Goal: Task Accomplishment & Management: Manage account settings

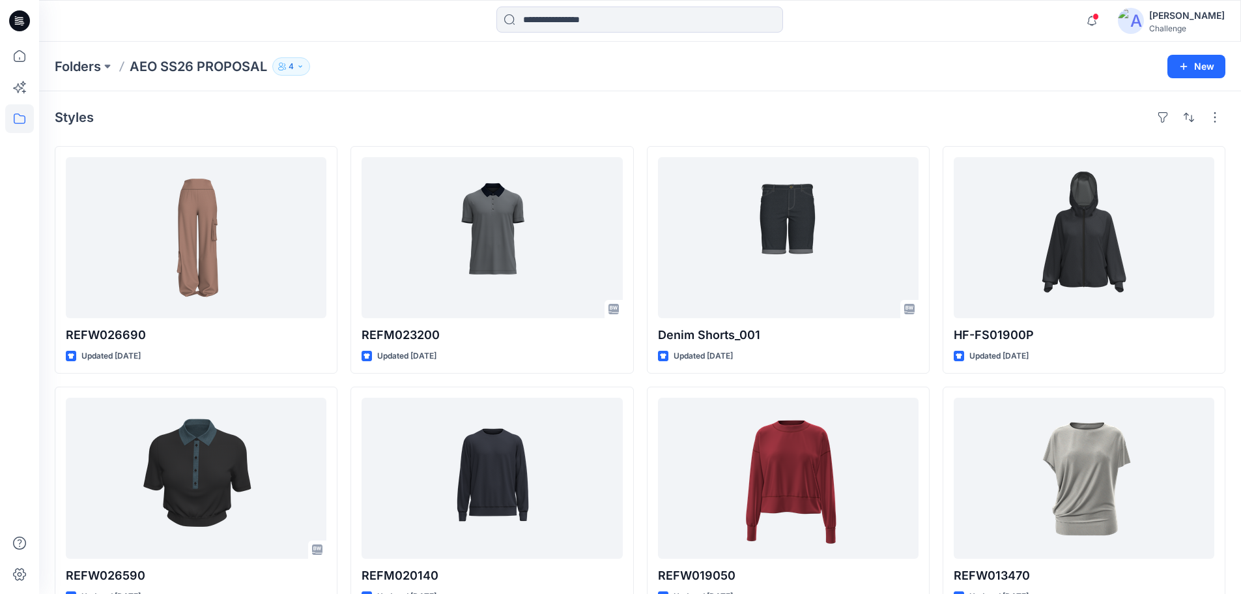
drag, startPoint x: 30, startPoint y: 23, endPoint x: 411, endPoint y: 83, distance: 385.8
click at [411, 83] on div "Folders AEO SS26 PROPOSAL 4 New" at bounding box center [640, 67] width 1202 height 50
click at [422, 123] on div "Styles" at bounding box center [640, 117] width 1171 height 21
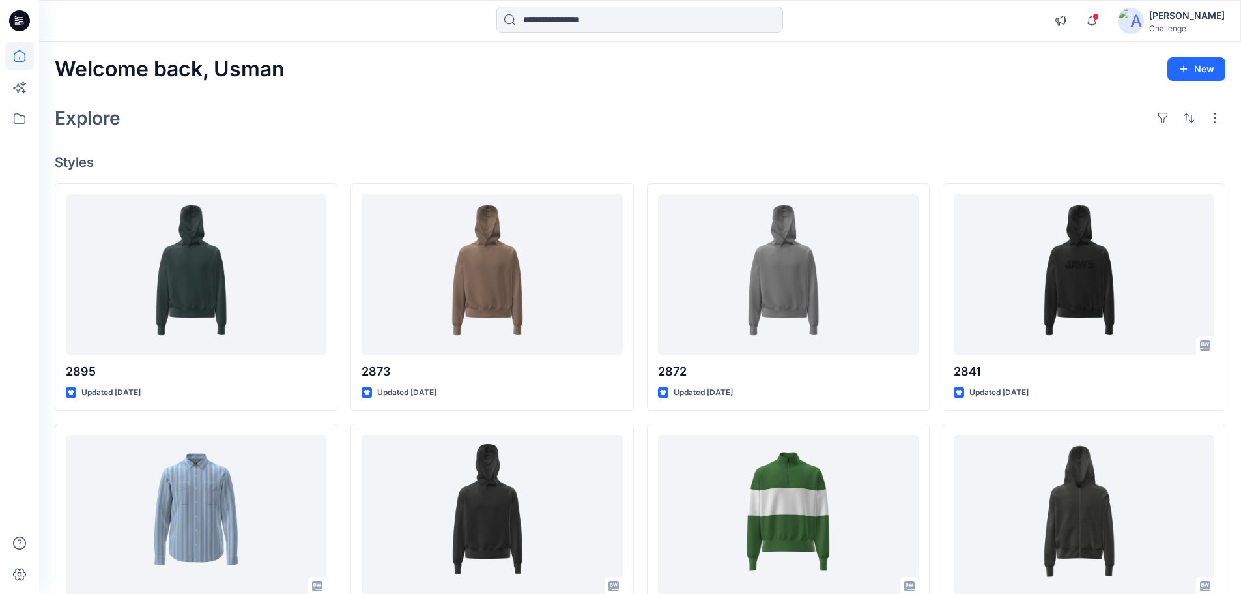
click at [1137, 21] on img at bounding box center [1131, 21] width 26 height 26
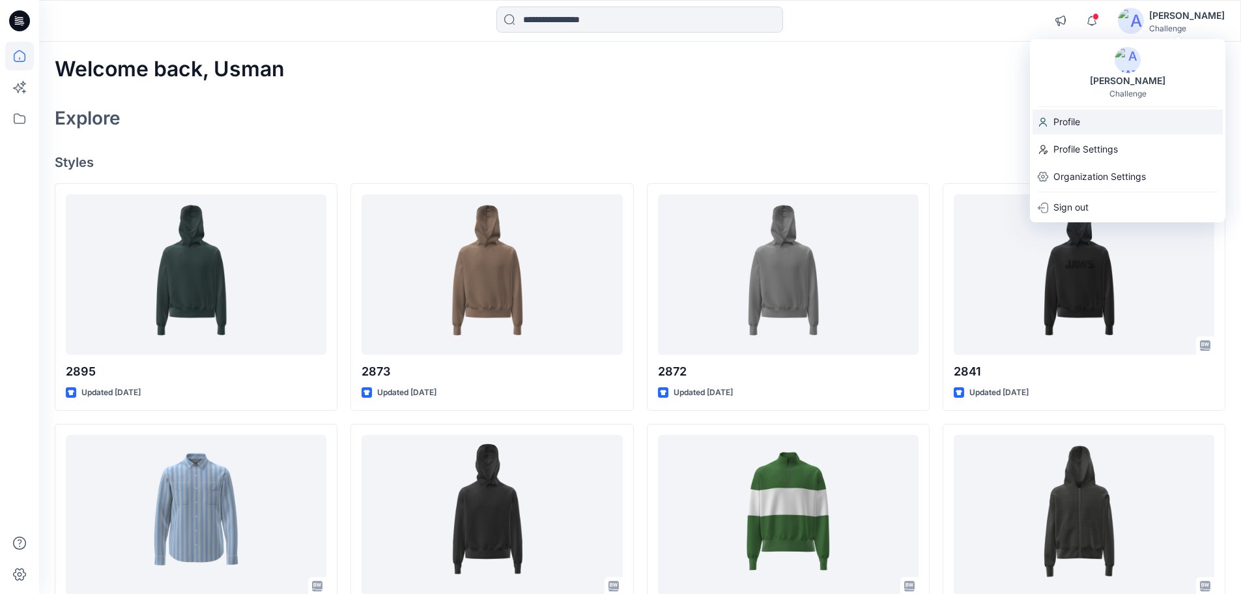
click at [1049, 119] on div "Profile" at bounding box center [1128, 121] width 190 height 25
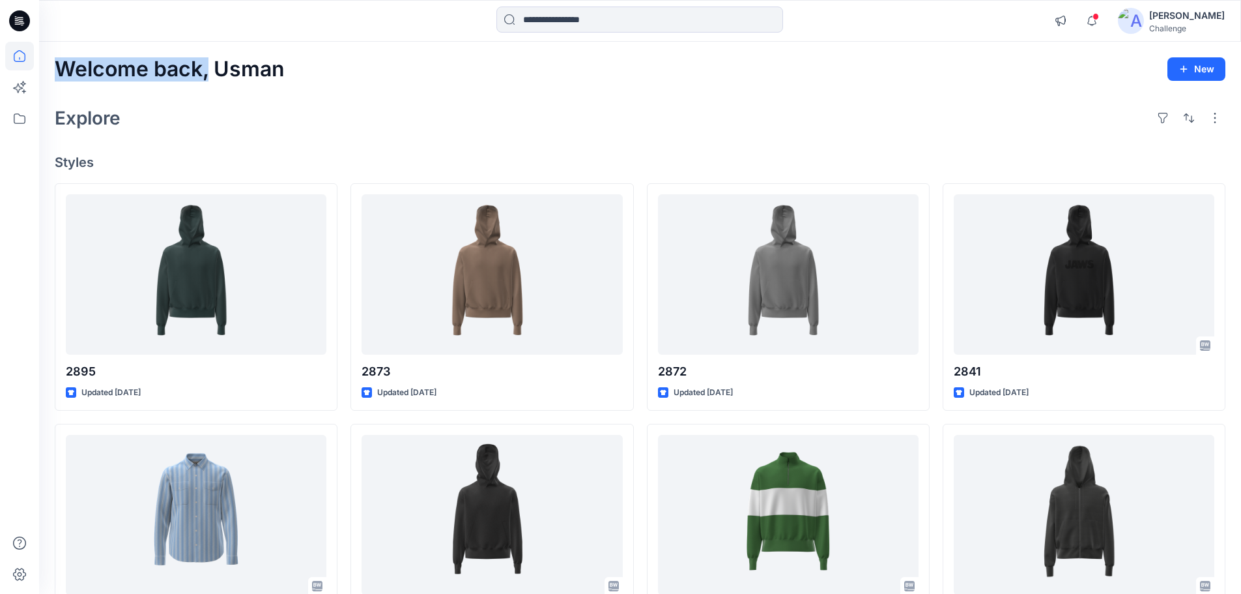
drag, startPoint x: 59, startPoint y: 67, endPoint x: 211, endPoint y: 79, distance: 152.3
click at [211, 79] on h2 "Welcome back, Usman" at bounding box center [170, 69] width 230 height 24
click at [262, 139] on div "Welcome back, Usman New Explore Styles 2895 Updated 3 days ago 2821-3099 Update…" at bounding box center [640, 498] width 1202 height 912
drag, startPoint x: 57, startPoint y: 69, endPoint x: 109, endPoint y: 156, distance: 101.7
click at [109, 156] on div "Welcome back, Usman New Explore Styles 2895 Updated 3 days ago 2821-3099 Update…" at bounding box center [640, 498] width 1202 height 912
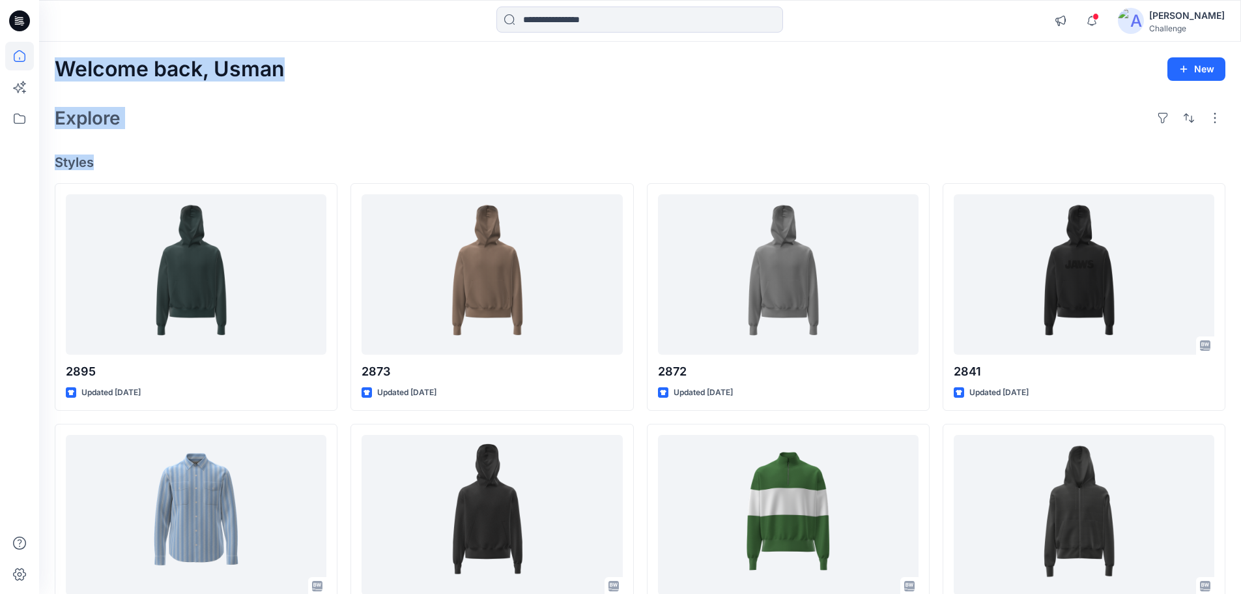
click at [148, 148] on div "Welcome back, Usman New Explore Styles 2895 Updated 3 days ago 2821-3099 Update…" at bounding box center [640, 498] width 1202 height 912
click at [61, 71] on h2 "Welcome back, Usman" at bounding box center [170, 69] width 230 height 24
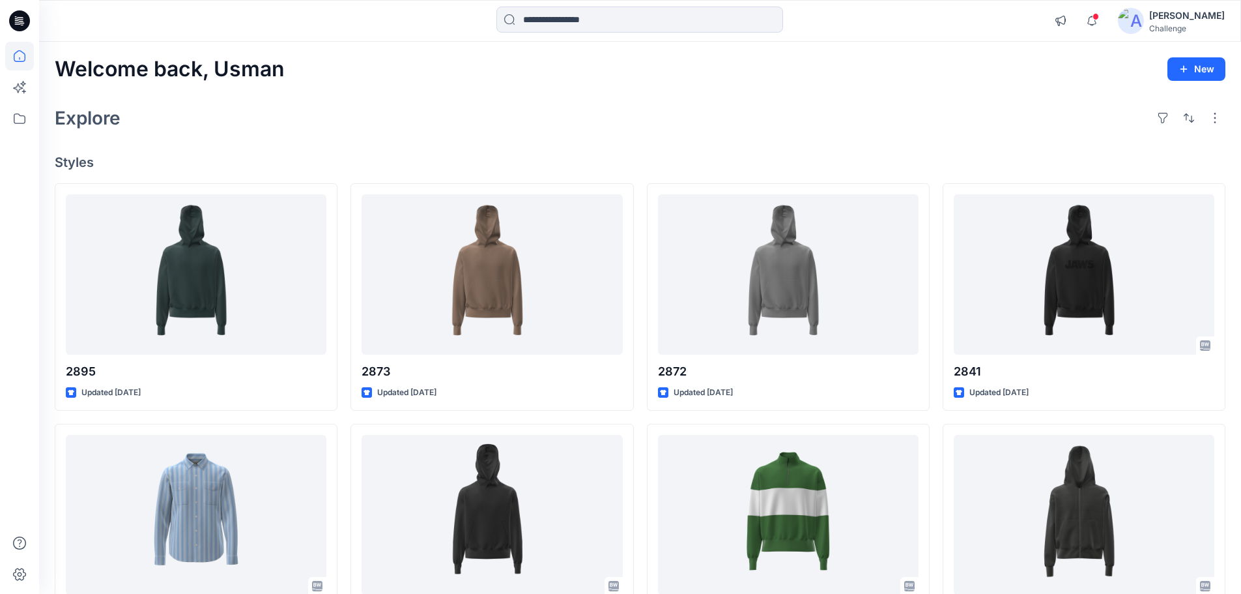
click at [55, 68] on h2 "Welcome back, Usman" at bounding box center [170, 69] width 230 height 24
click at [84, 120] on h2 "Explore" at bounding box center [88, 118] width 66 height 21
click at [291, 108] on div "Explore" at bounding box center [640, 117] width 1171 height 31
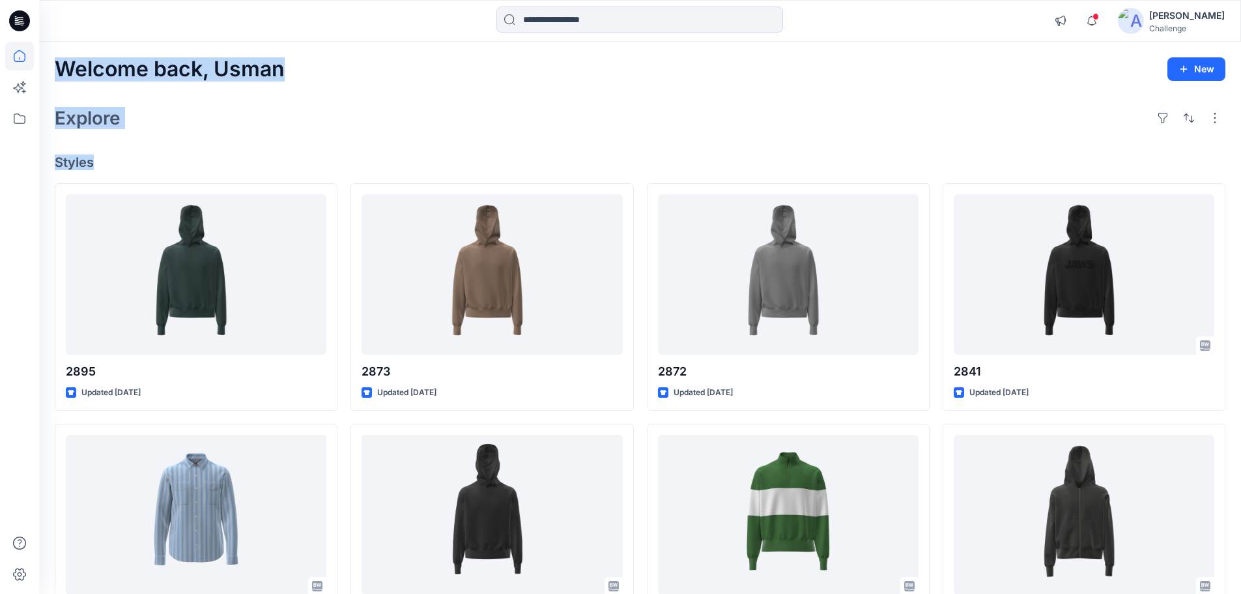
drag, startPoint x: 56, startPoint y: 68, endPoint x: 94, endPoint y: 165, distance: 104.2
click at [94, 165] on div "Welcome back, Usman New Explore Styles 2895 Updated 3 days ago 2821-3099 Update…" at bounding box center [640, 498] width 1202 height 912
click at [123, 162] on h4 "Styles" at bounding box center [640, 162] width 1171 height 16
drag, startPoint x: 93, startPoint y: 163, endPoint x: 54, endPoint y: 75, distance: 96.3
click at [54, 75] on div "Welcome back, Usman New Explore Styles 2895 Updated 3 days ago 2821-3099 Update…" at bounding box center [640, 498] width 1202 height 912
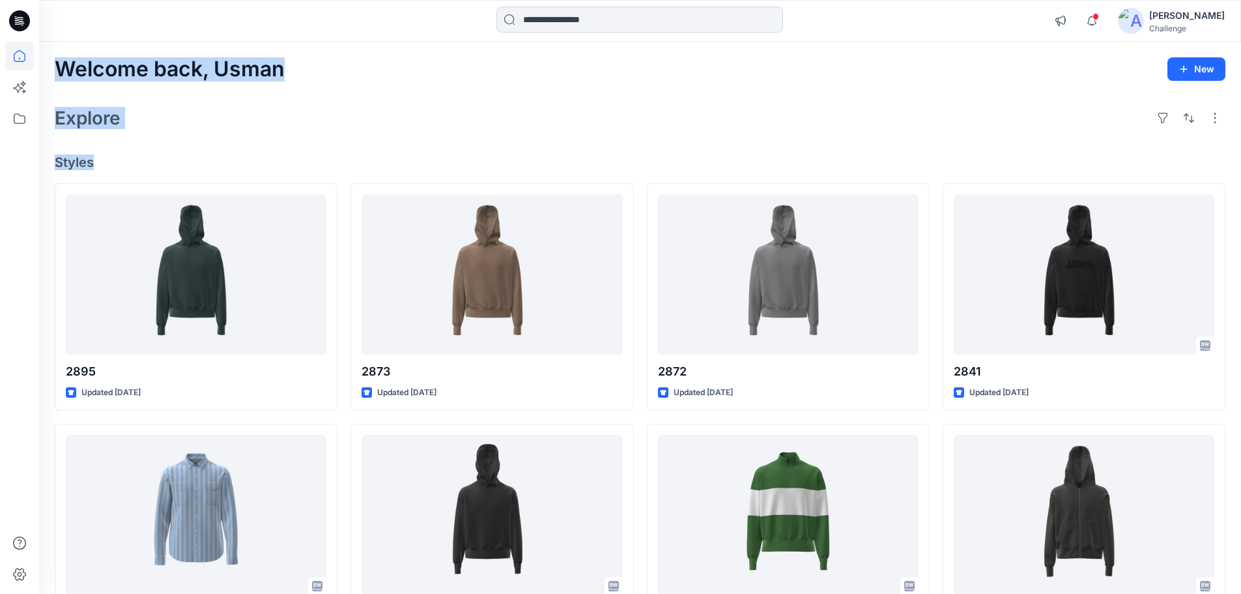
click at [121, 122] on div "Explore" at bounding box center [640, 117] width 1171 height 31
